Goal: Information Seeking & Learning: Learn about a topic

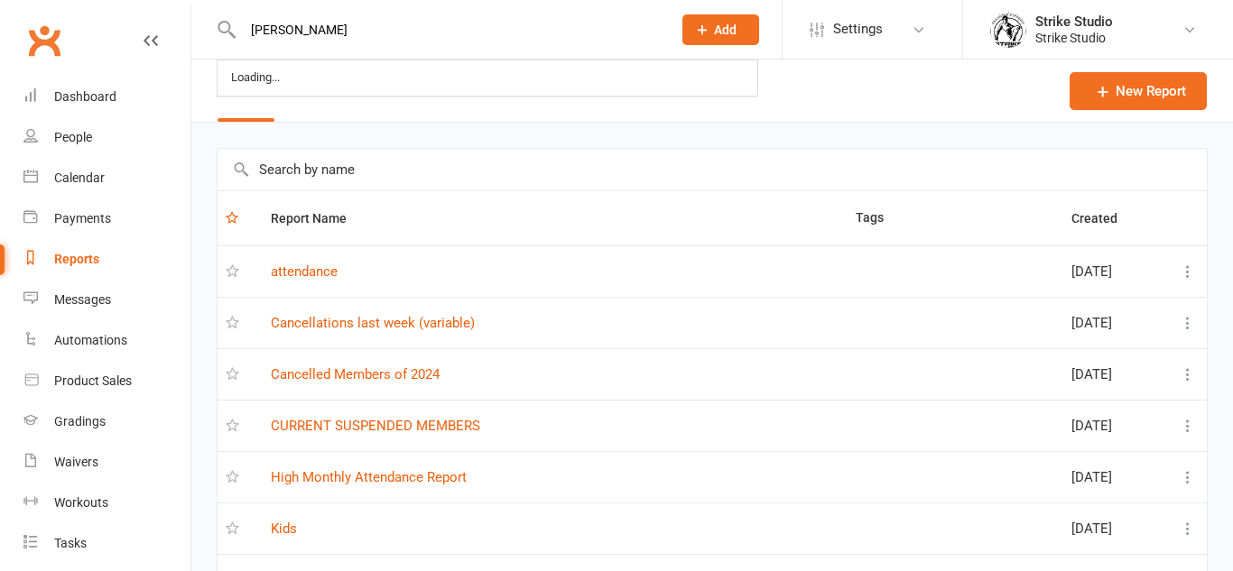
select select "100"
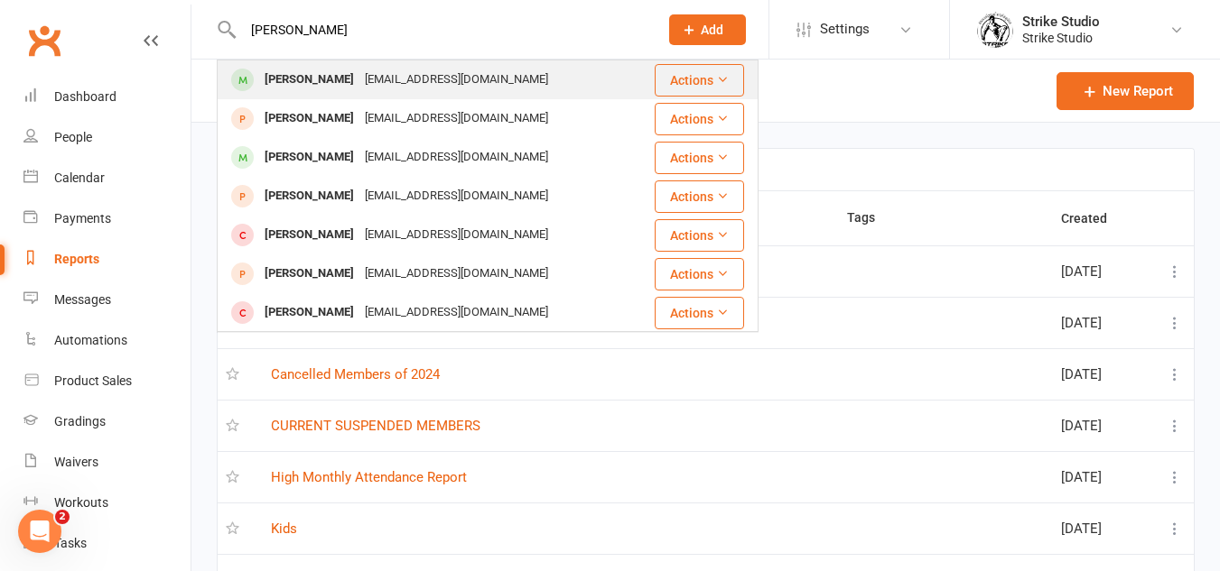
type input "[PERSON_NAME]"
click at [396, 93] on div "[EMAIL_ADDRESS][DOMAIN_NAME]" at bounding box center [456, 80] width 194 height 26
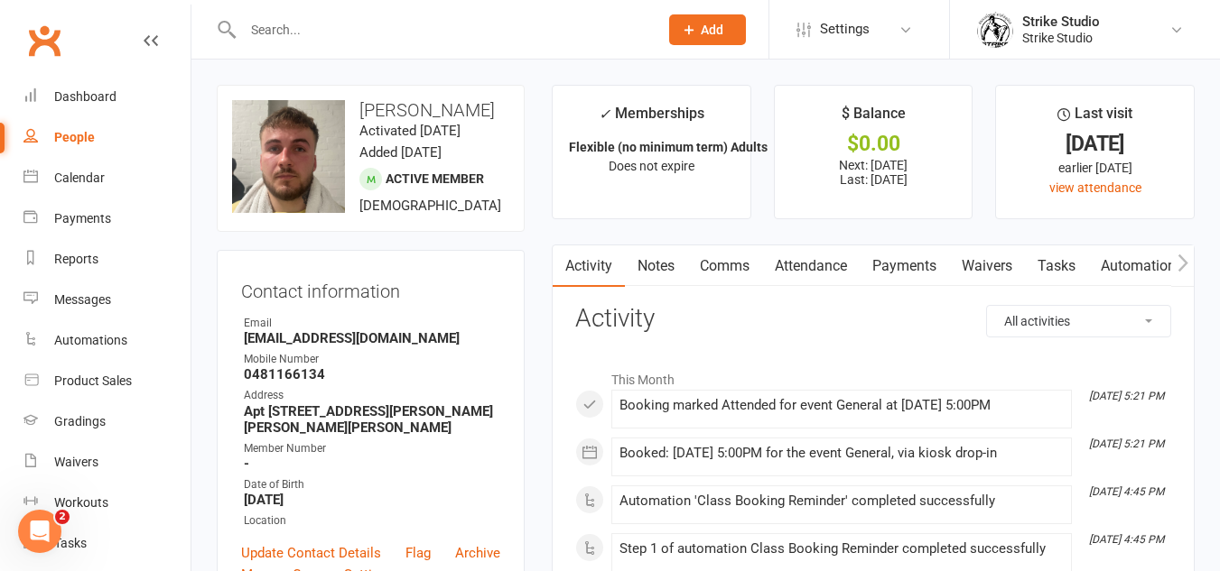
click at [865, 311] on h3 "Activity" at bounding box center [873, 319] width 596 height 28
click at [859, 273] on link "Attendance" at bounding box center [811, 267] width 98 height 42
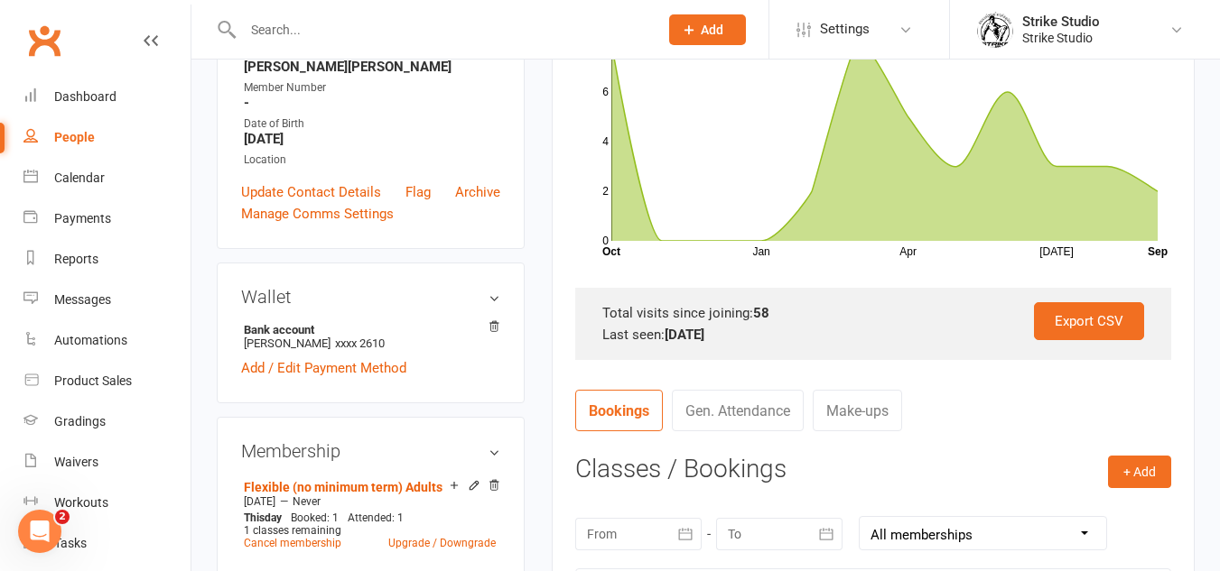
scroll to position [451, 0]
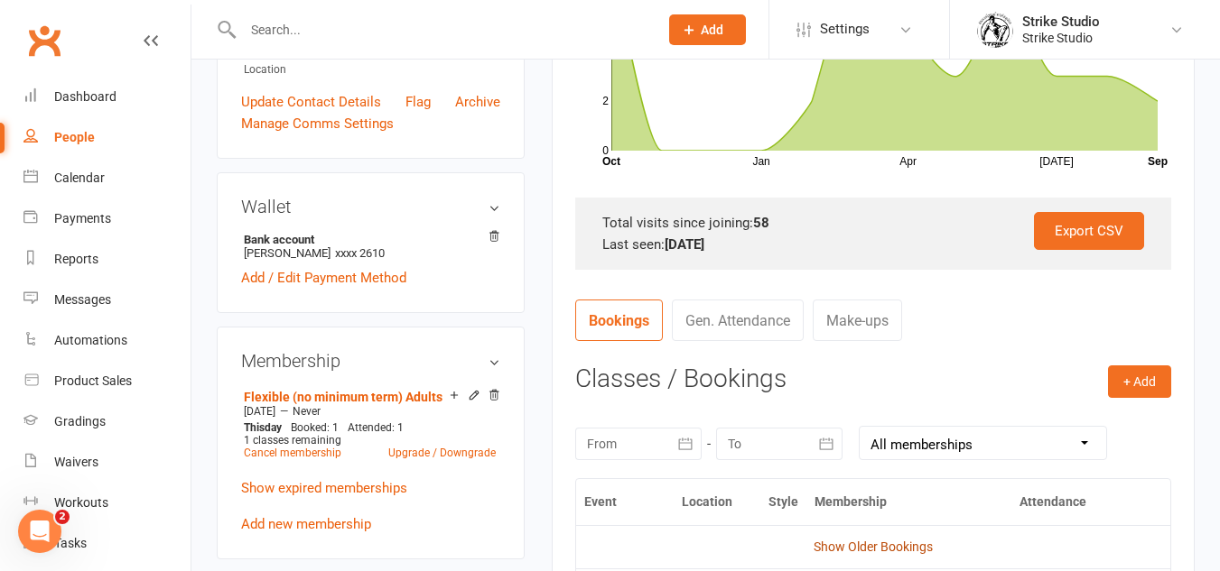
click at [864, 541] on link "Show Older Bookings" at bounding box center [872, 547] width 119 height 14
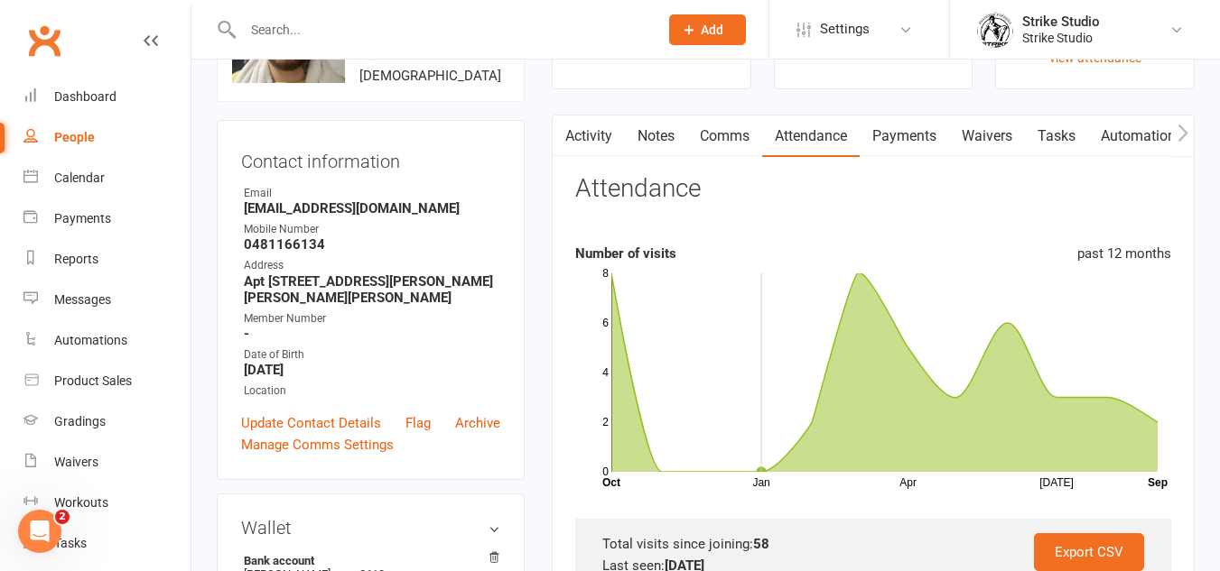
scroll to position [0, 0]
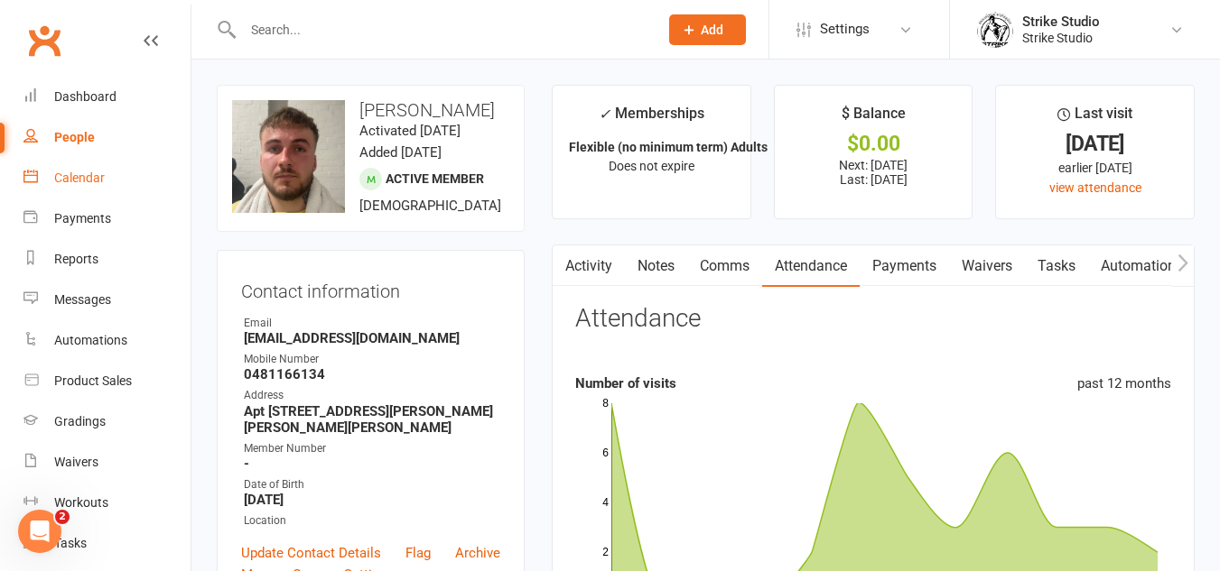
click at [79, 178] on div "Calendar" at bounding box center [79, 178] width 51 height 14
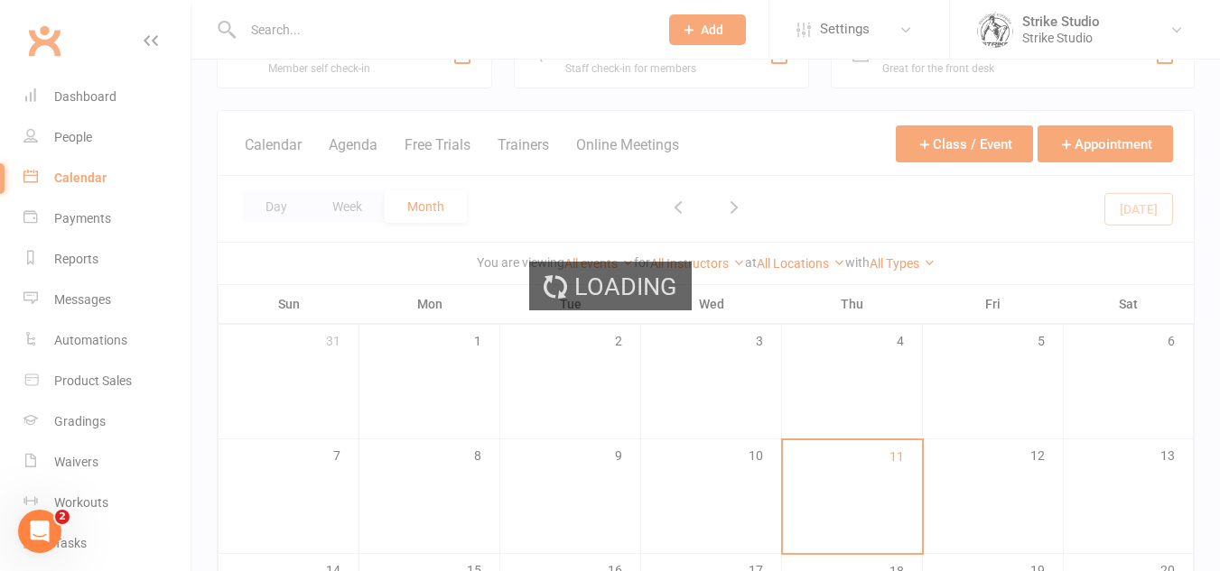
scroll to position [90, 0]
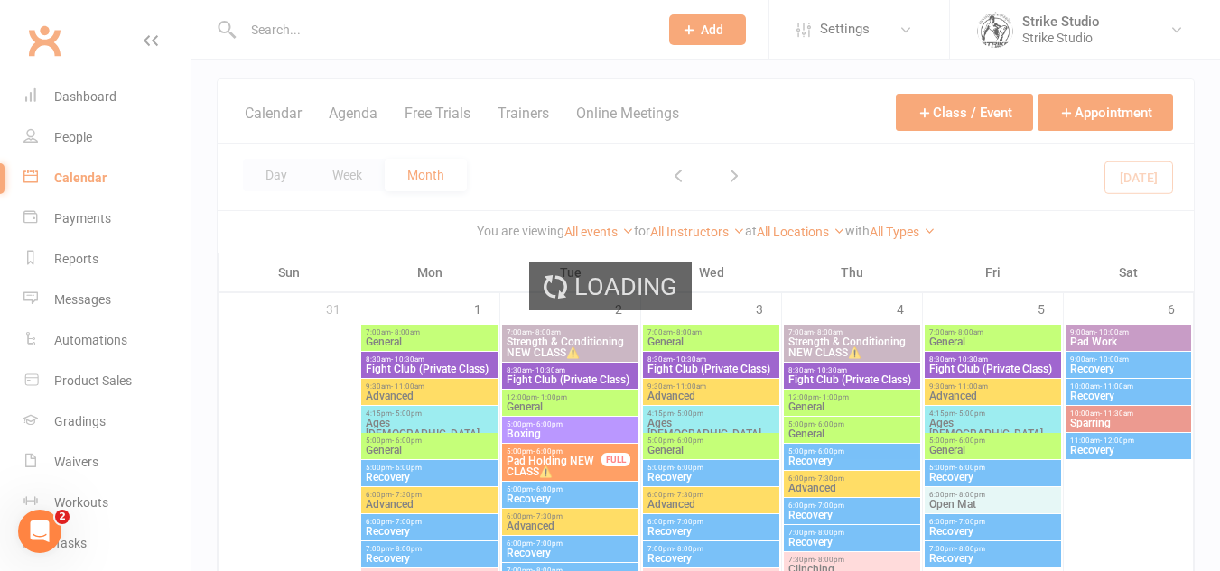
click at [810, 366] on div "Loading" at bounding box center [610, 285] width 1220 height 571
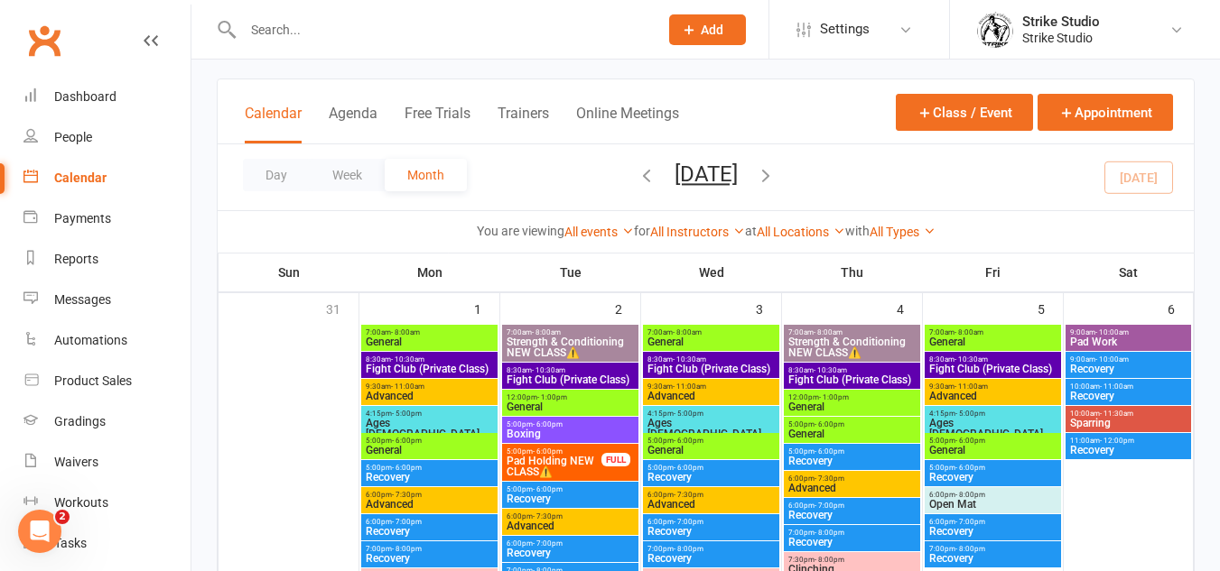
scroll to position [451, 0]
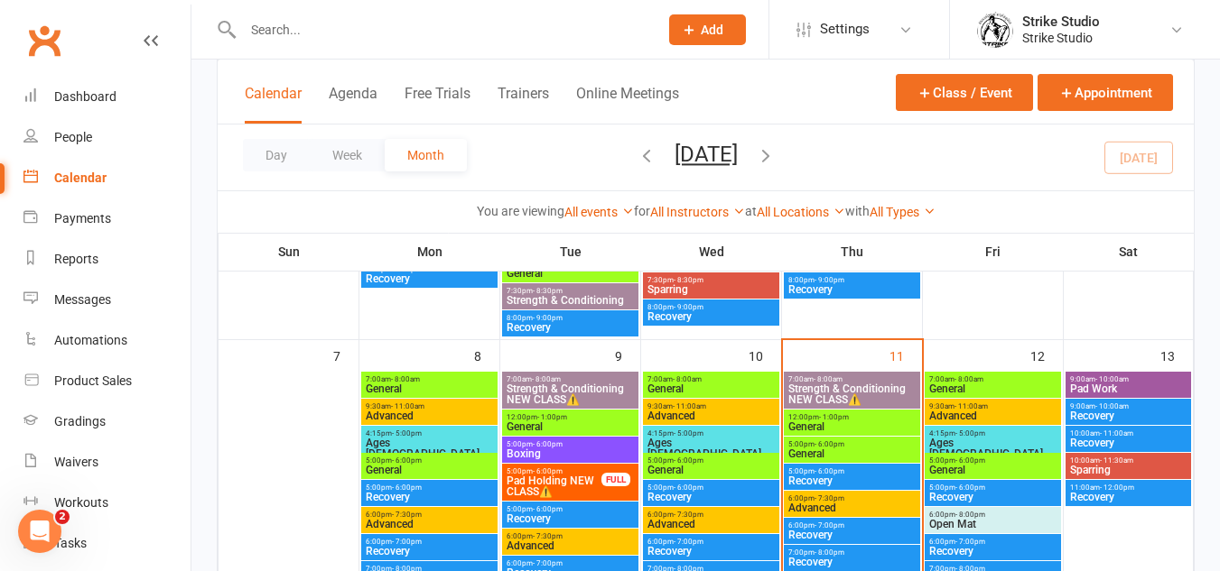
click at [865, 389] on span "Strength & Conditioning NEW CLASS⚠️" at bounding box center [851, 395] width 129 height 22
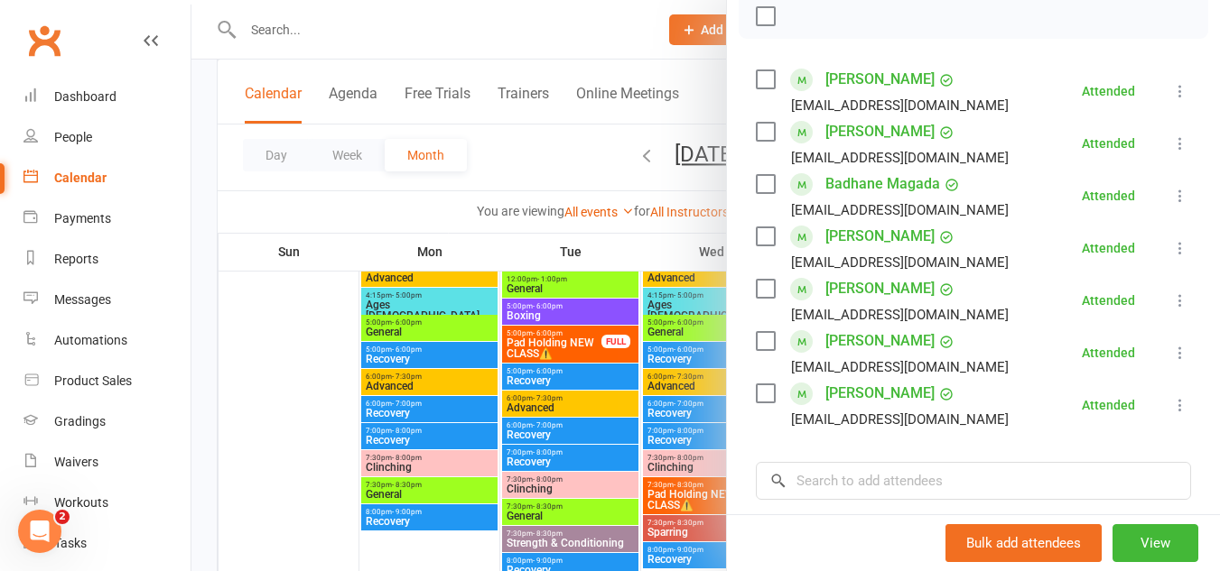
scroll to position [632, 0]
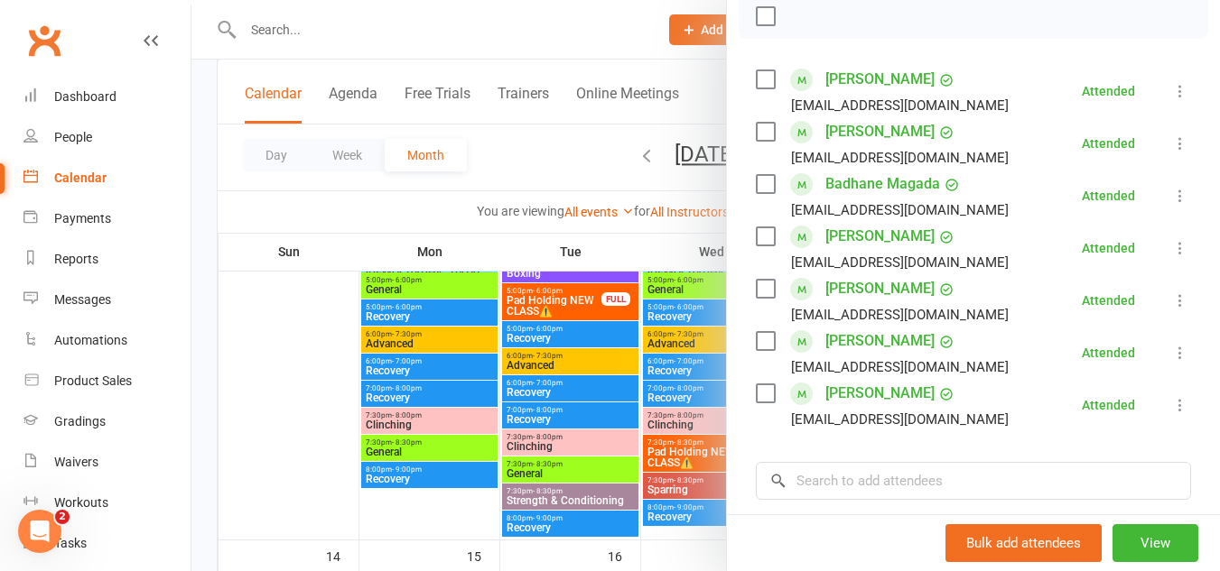
click at [623, 367] on div at bounding box center [705, 285] width 1028 height 571
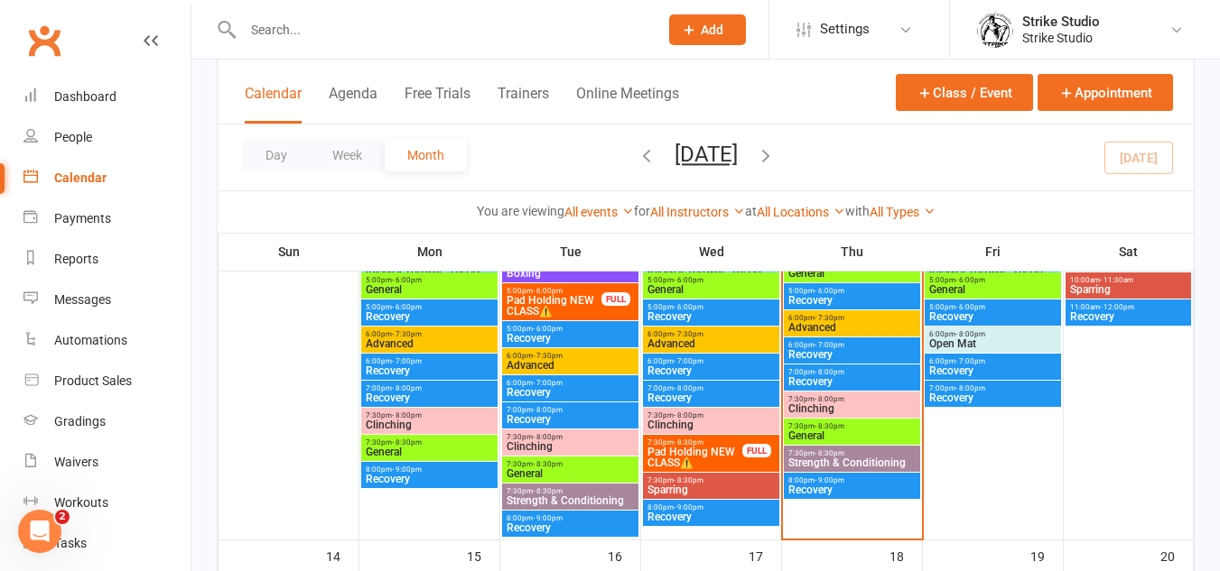
click at [857, 295] on span "Recovery" at bounding box center [851, 300] width 129 height 11
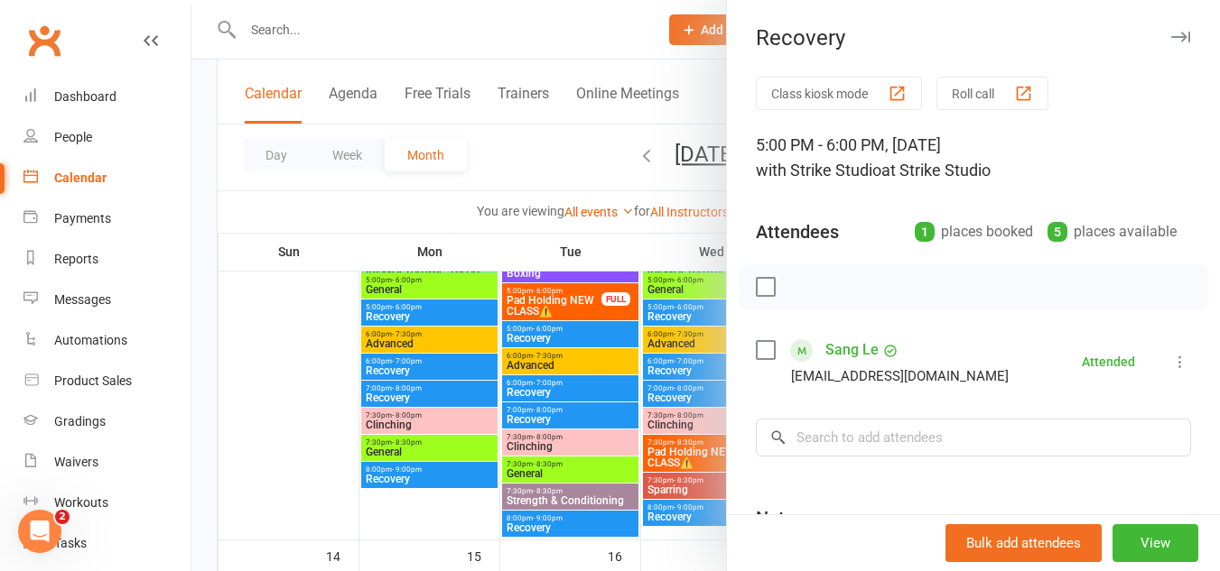
click at [603, 390] on div at bounding box center [705, 285] width 1028 height 571
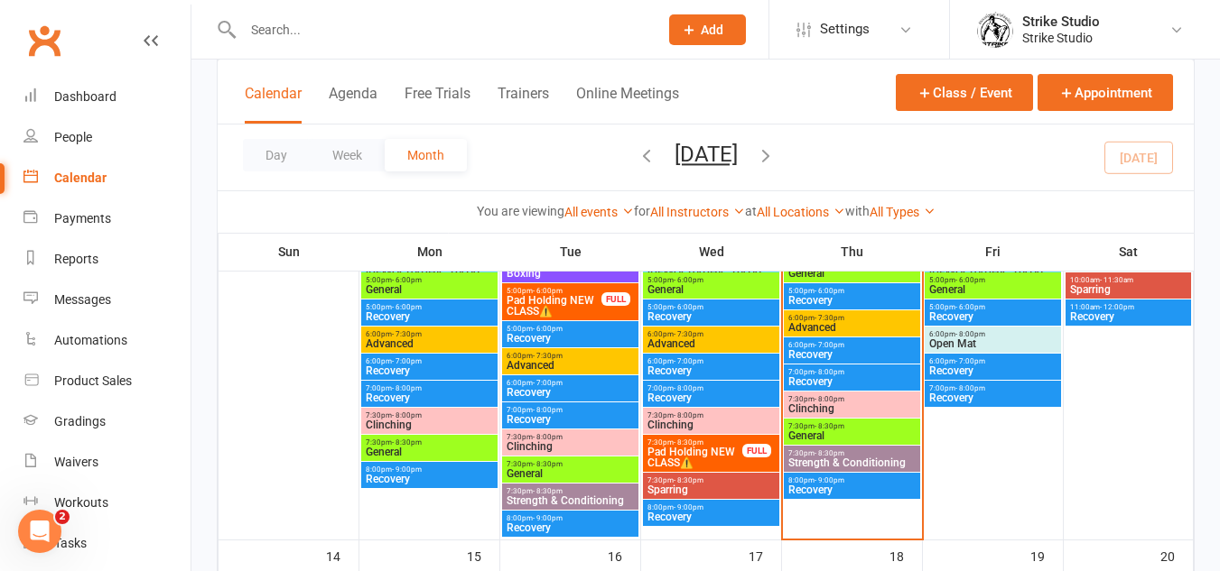
click at [877, 331] on span "Advanced" at bounding box center [851, 327] width 129 height 11
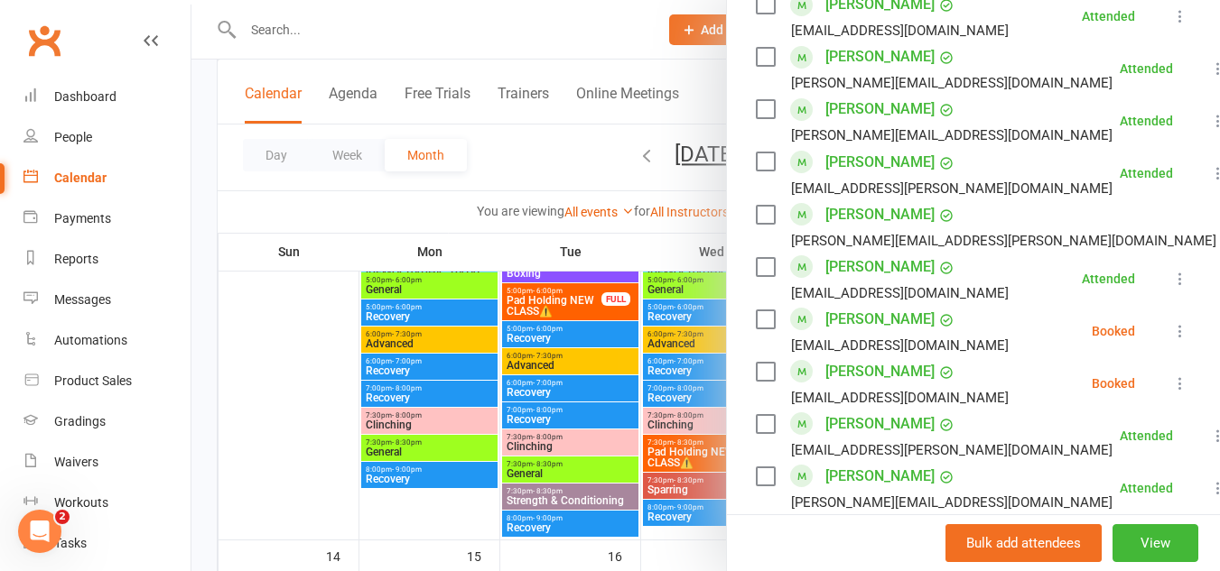
scroll to position [1083, 0]
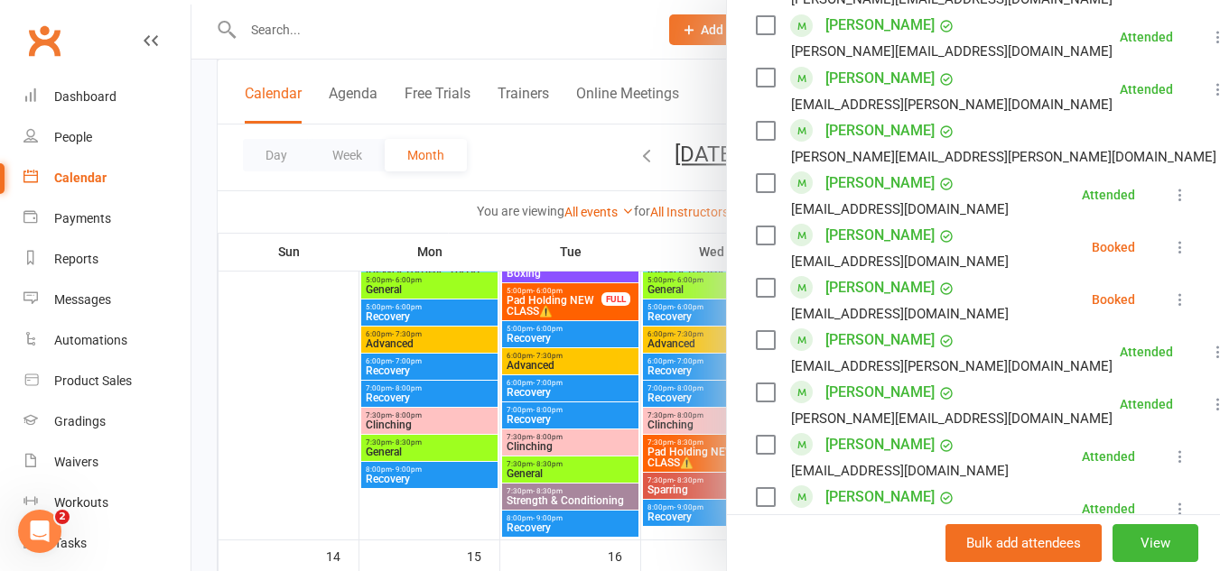
click at [532, 378] on div at bounding box center [705, 285] width 1028 height 571
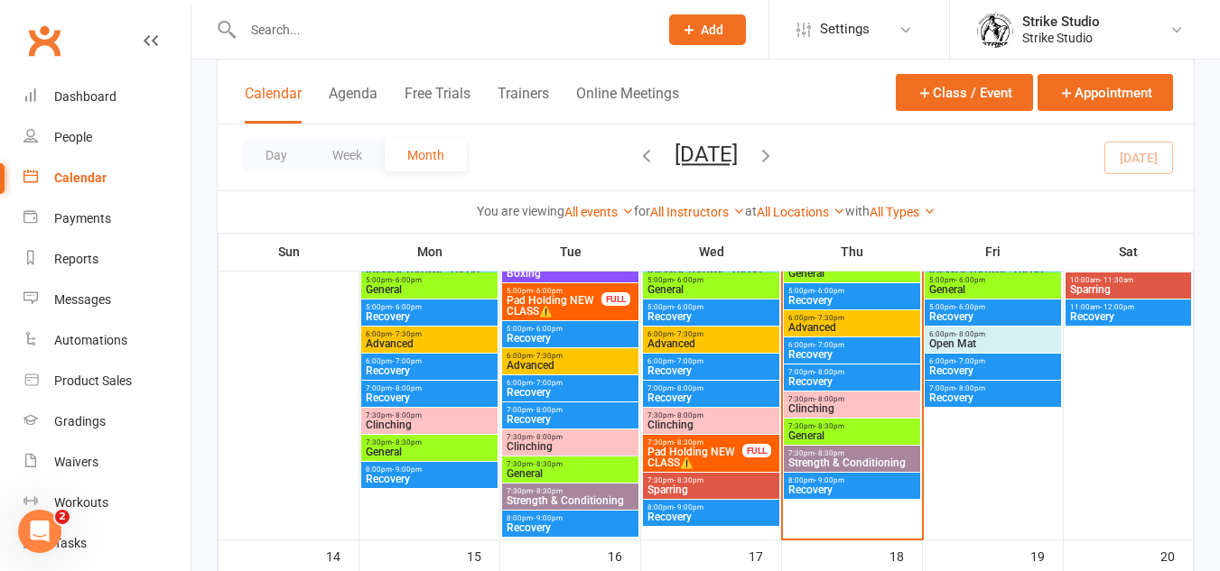
click at [860, 464] on span "Strength & Conditioning" at bounding box center [851, 463] width 129 height 11
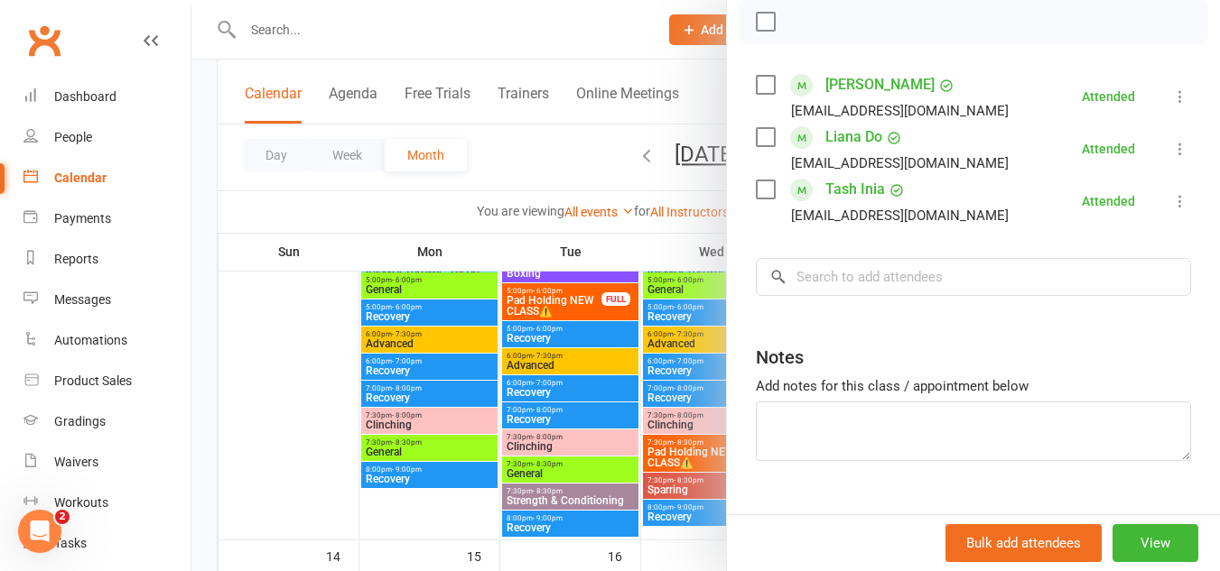
scroll to position [271, 0]
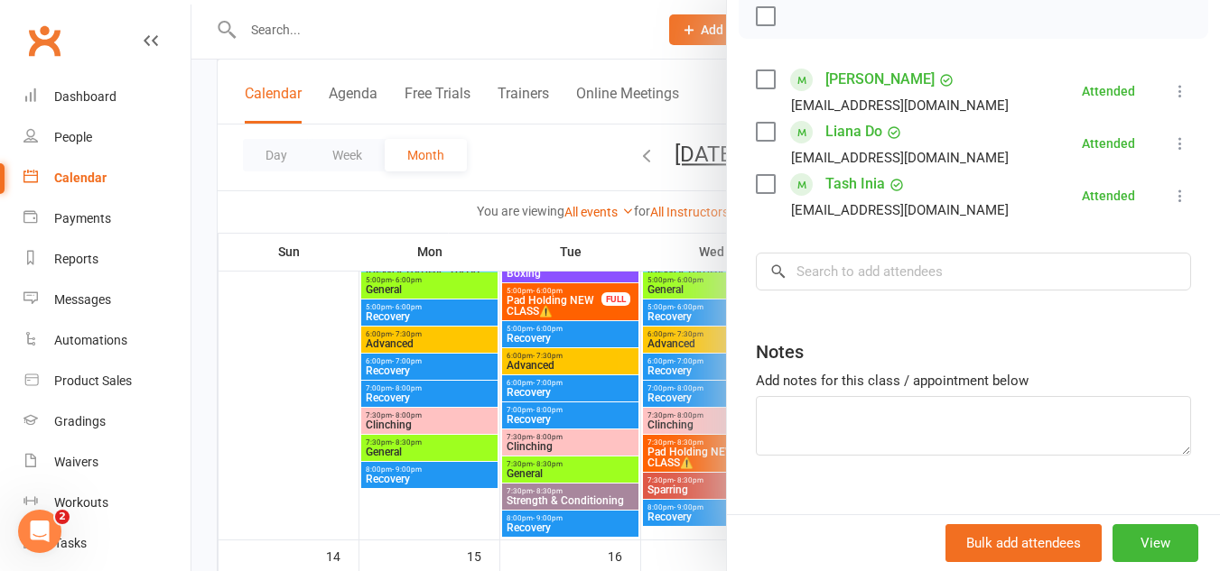
click at [553, 306] on div at bounding box center [705, 285] width 1028 height 571
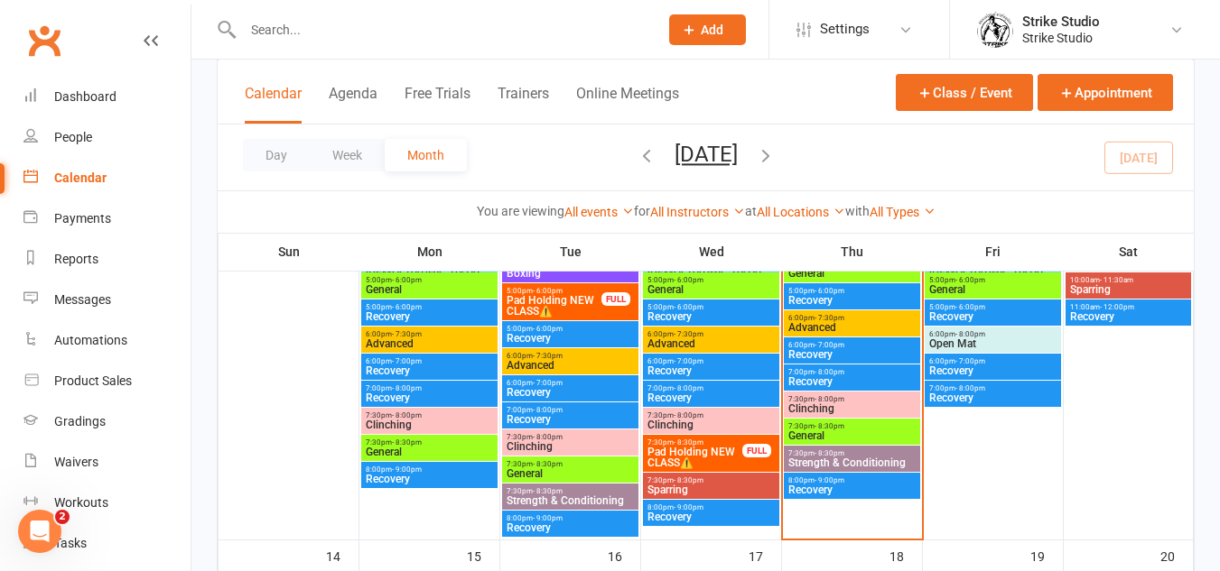
click at [848, 380] on span "Recovery" at bounding box center [851, 381] width 129 height 11
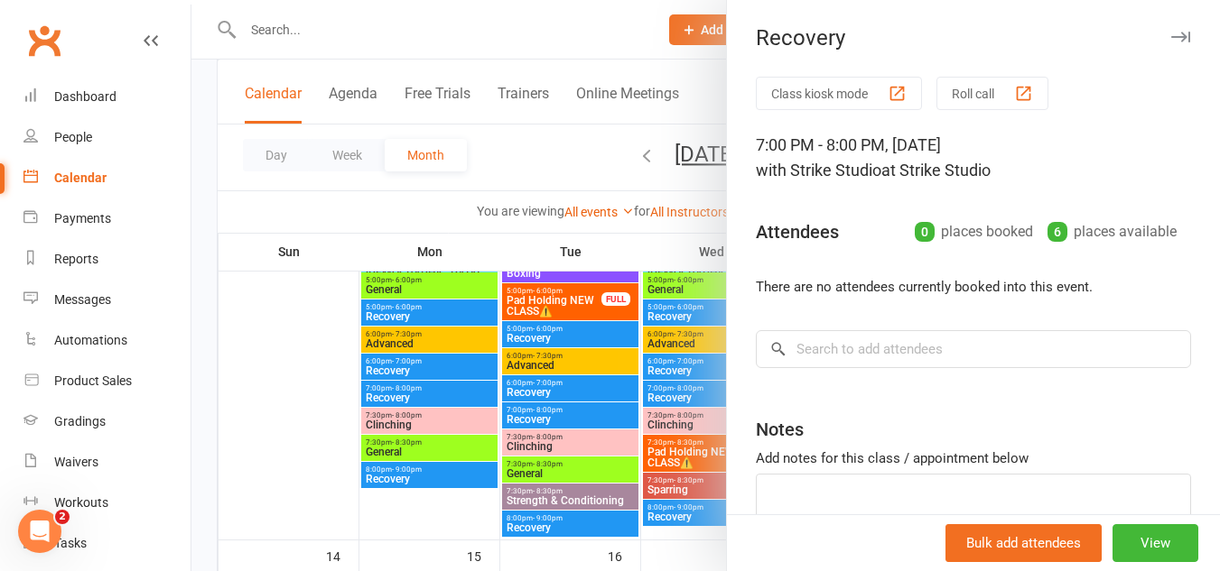
click at [572, 397] on div at bounding box center [705, 285] width 1028 height 571
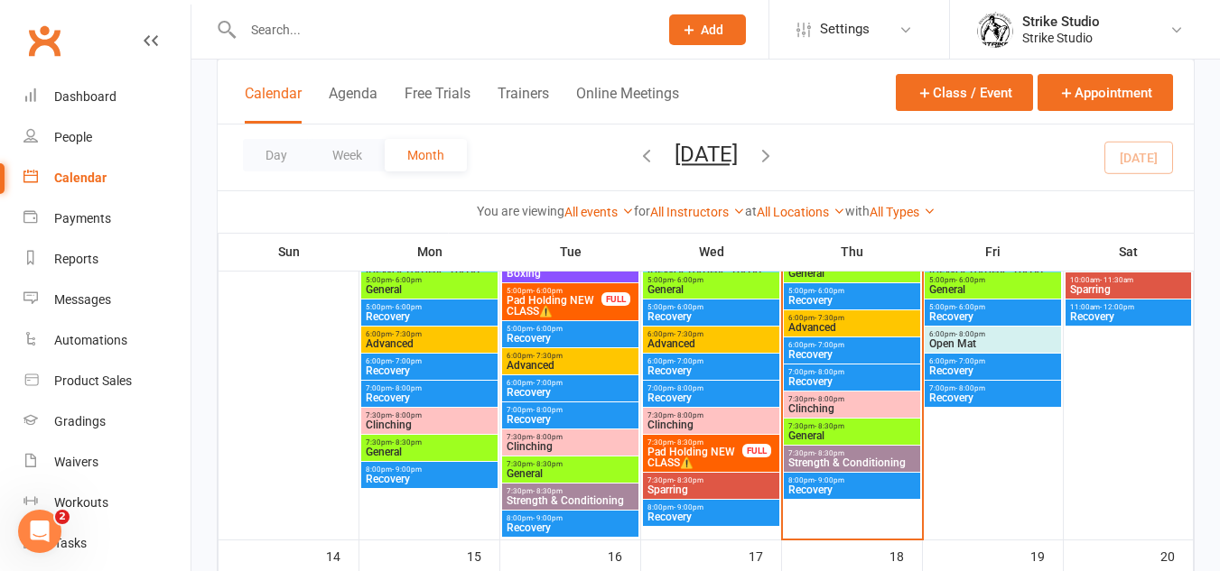
click at [871, 488] on span "Recovery" at bounding box center [851, 490] width 129 height 11
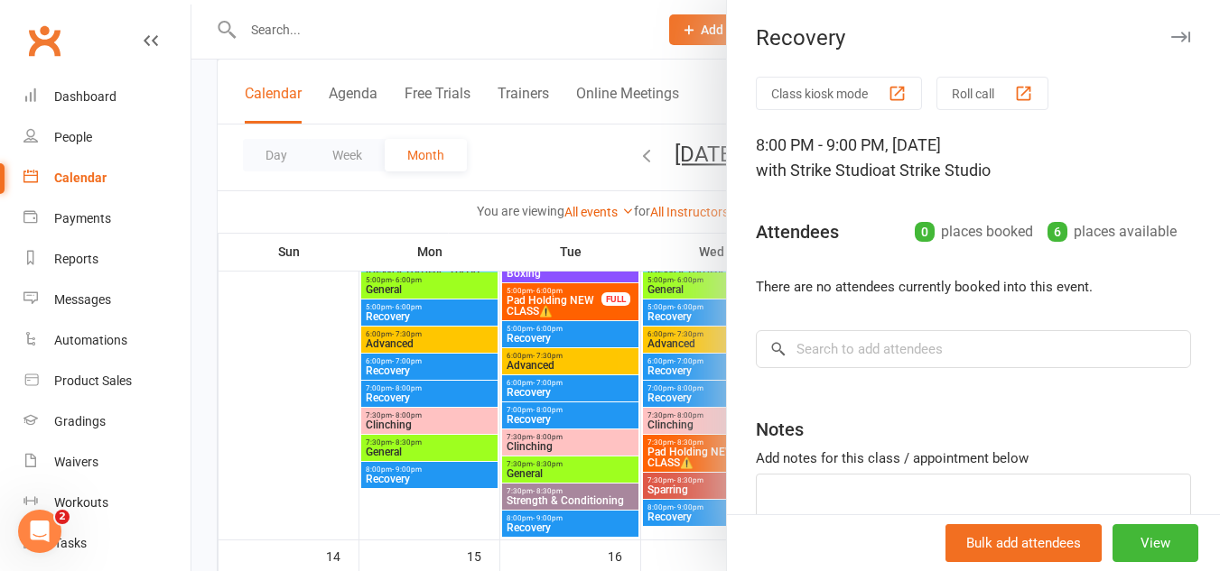
click at [478, 301] on div at bounding box center [705, 285] width 1028 height 571
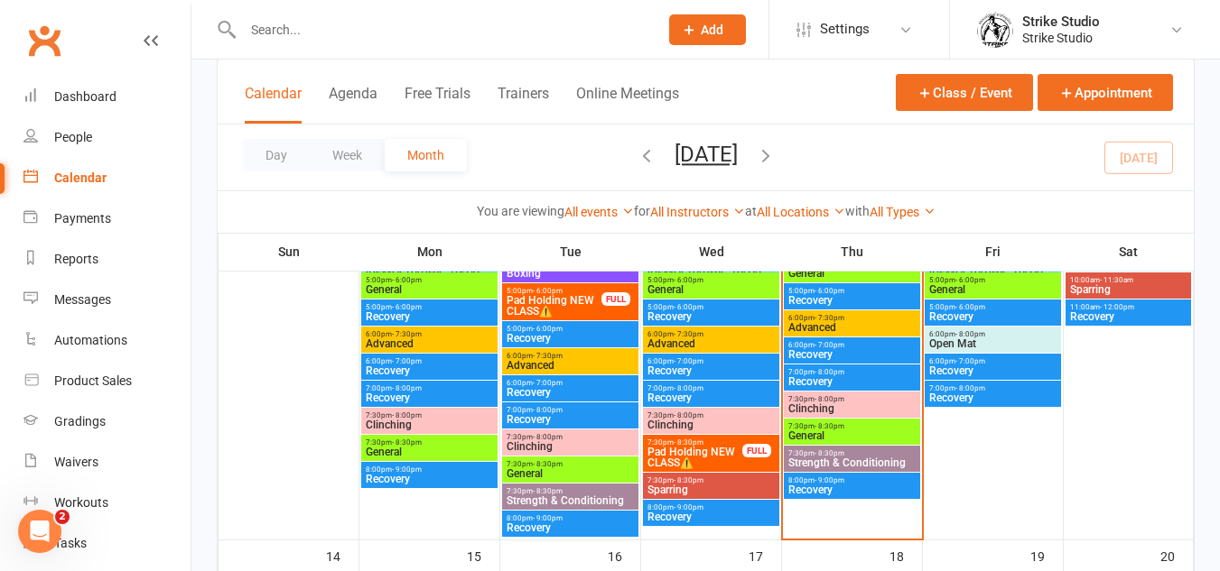
click at [359, 37] on input "text" at bounding box center [441, 29] width 408 height 25
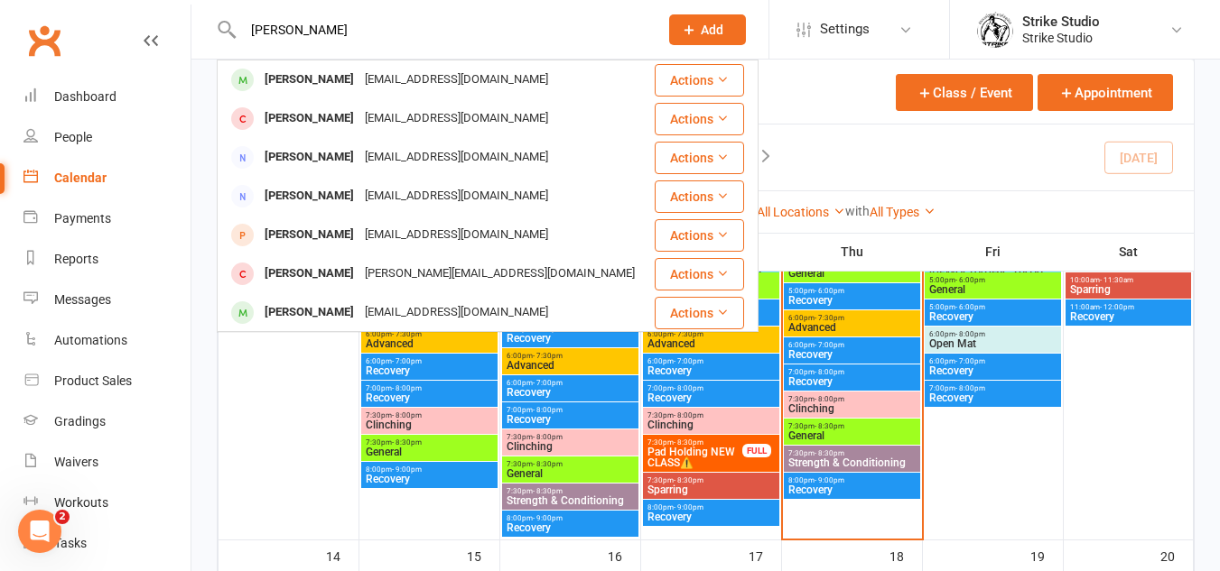
type input "[PERSON_NAME]"
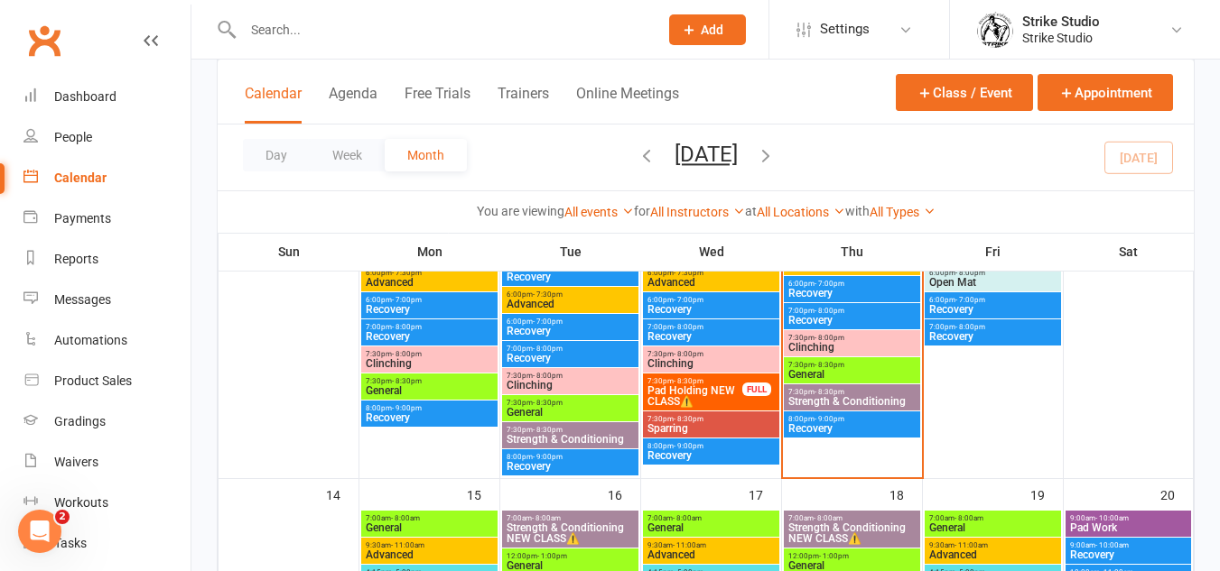
scroll to position [722, 0]
